Goal: Information Seeking & Learning: Check status

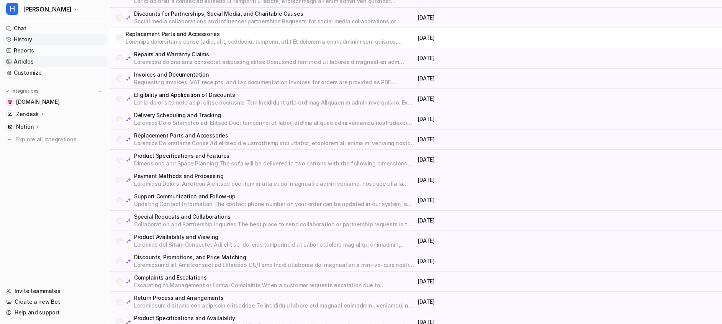
click at [32, 41] on link "History" at bounding box center [55, 39] width 104 height 11
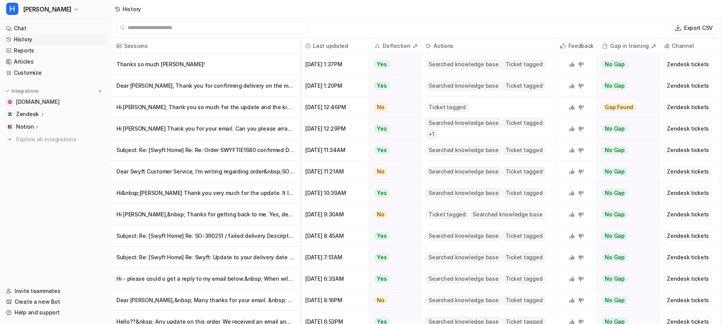
scroll to position [330, 0]
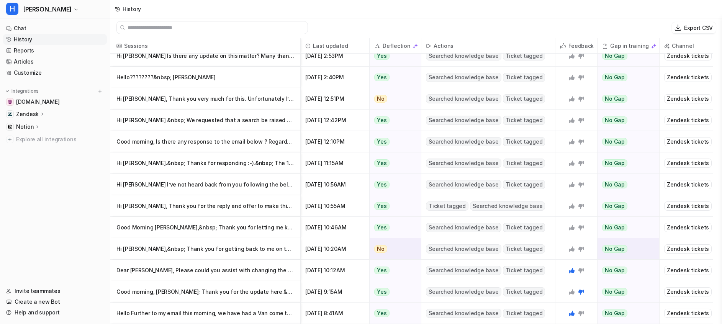
click at [278, 250] on p "Hi [PERSON_NAME],&nbsp; Thank you for getting back to me on this and for lettin…" at bounding box center [205, 248] width 178 height 21
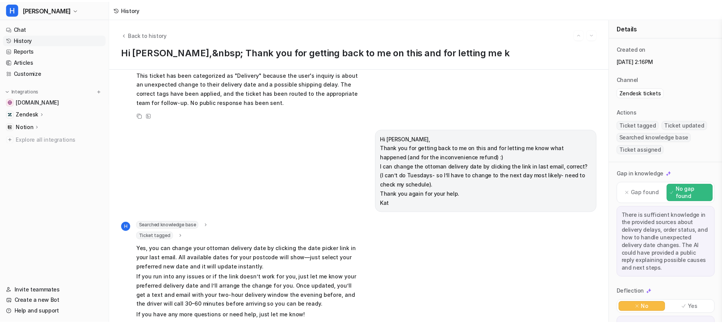
scroll to position [363, 0]
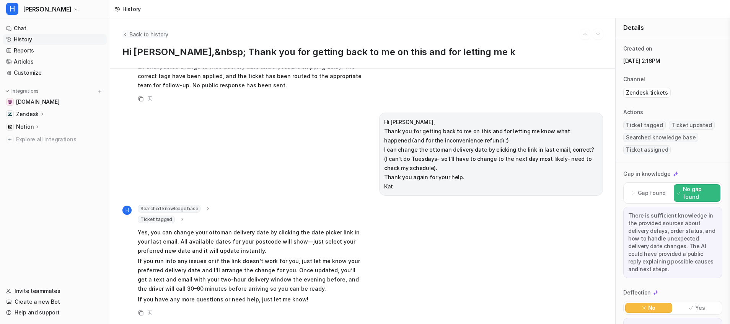
click at [126, 32] on icon "Back to history" at bounding box center [125, 34] width 5 height 6
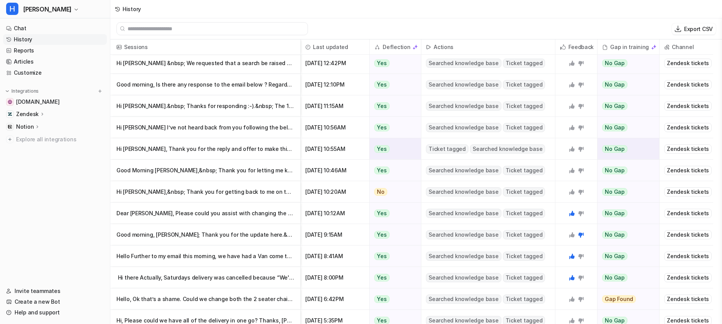
scroll to position [406, 0]
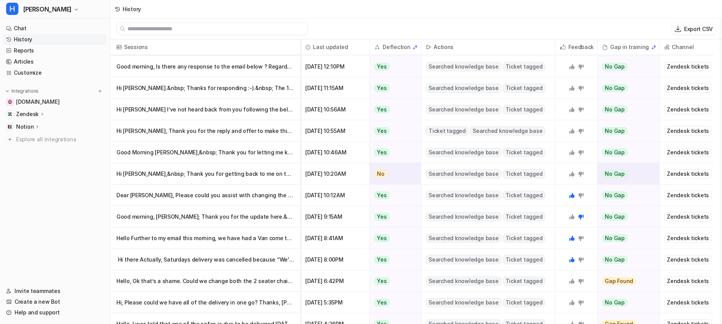
click at [569, 174] on icon at bounding box center [571, 173] width 5 height 5
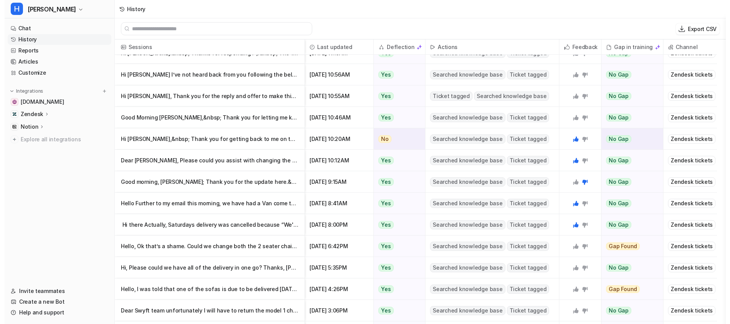
scroll to position [442, 0]
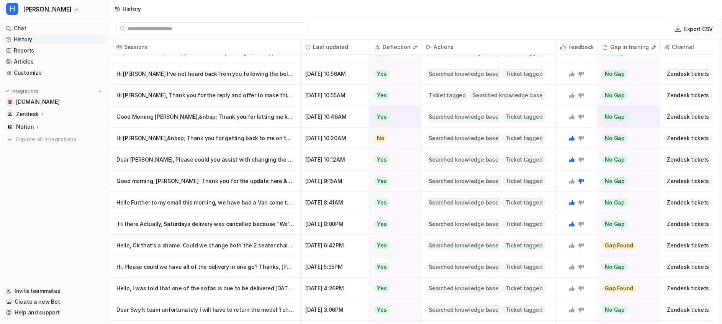
click at [268, 119] on p "Good Morning [PERSON_NAME],&nbsp; Thank you for letting me know about this. Unf" at bounding box center [205, 116] width 178 height 21
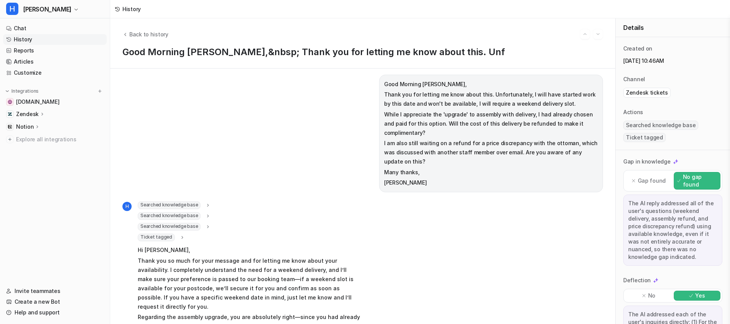
scroll to position [3, 0]
